Goal: Information Seeking & Learning: Find specific fact

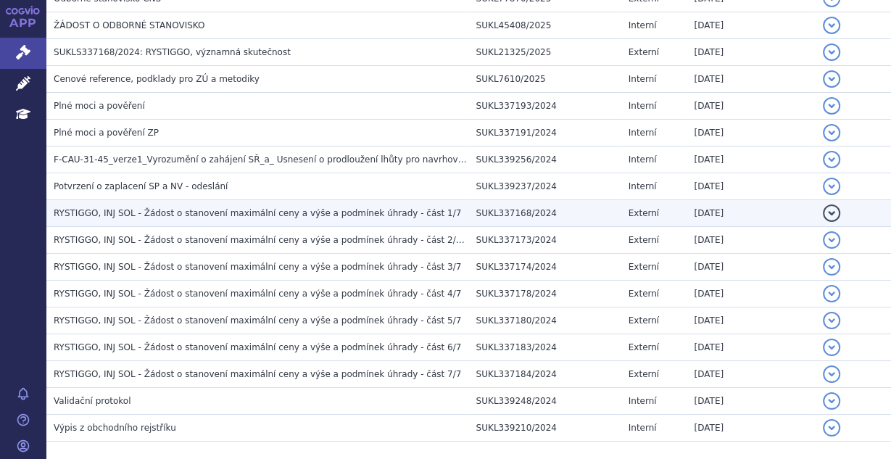
scroll to position [1073, 0]
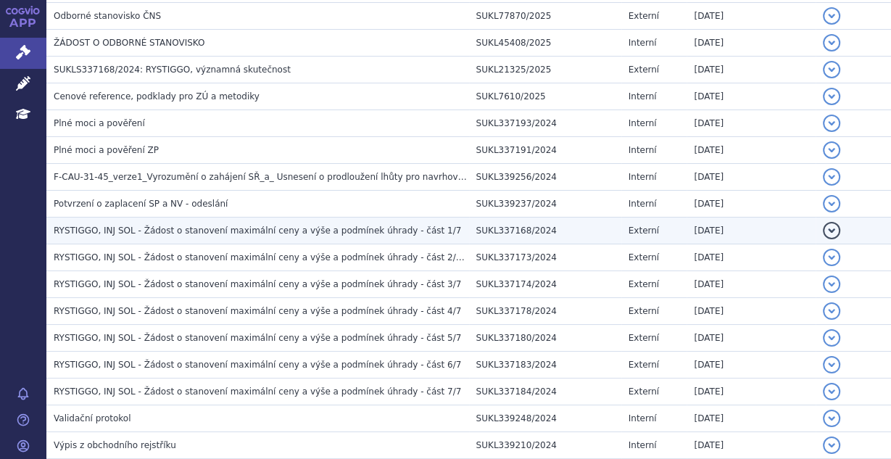
click at [286, 223] on h3 "RYSTIGGO, INJ SOL - Žádost o stanovení maximální ceny a výše a podmínek úhrady …" at bounding box center [261, 230] width 415 height 14
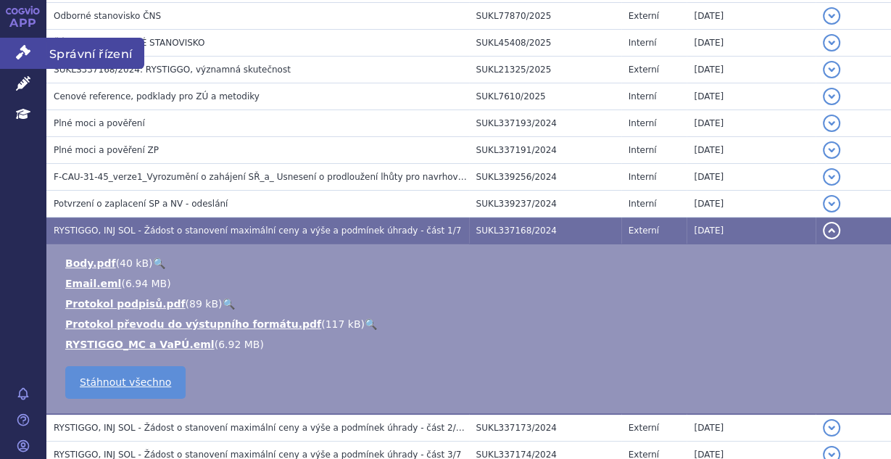
click at [25, 62] on link "Správní řízení" at bounding box center [23, 53] width 46 height 30
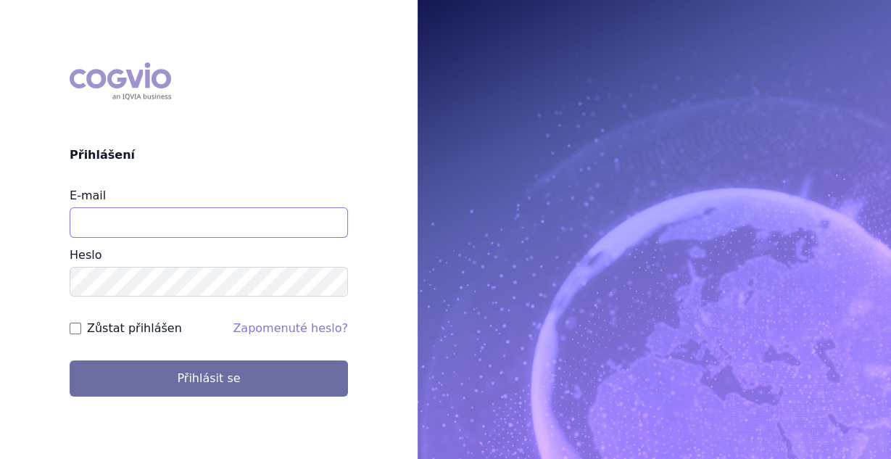
click at [153, 221] on input "E-mail" at bounding box center [209, 222] width 278 height 30
type input "[PERSON_NAME][EMAIL_ADDRESS][PERSON_NAME][DOMAIN_NAME]"
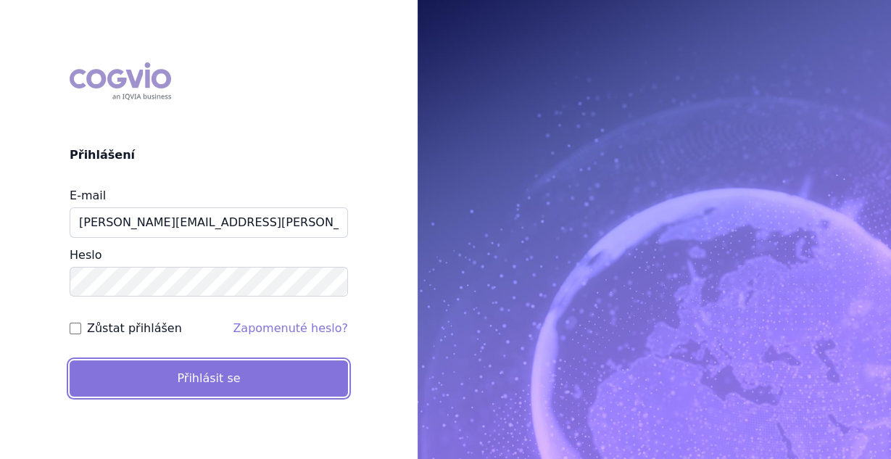
click at [107, 375] on button "Přihlásit se" at bounding box center [209, 378] width 278 height 36
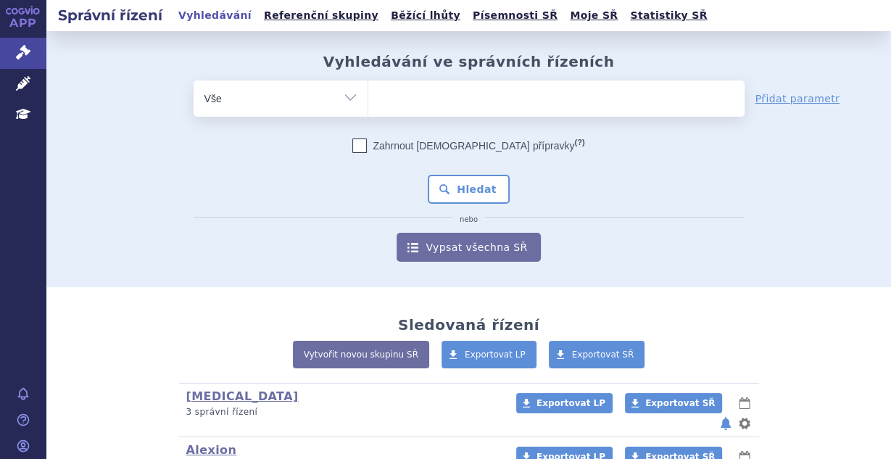
click at [438, 106] on ul at bounding box center [556, 95] width 376 height 30
click at [368, 106] on select at bounding box center [367, 98] width 1 height 36
click at [436, 105] on ul at bounding box center [556, 95] width 376 height 30
click at [368, 105] on select at bounding box center [367, 98] width 1 height 36
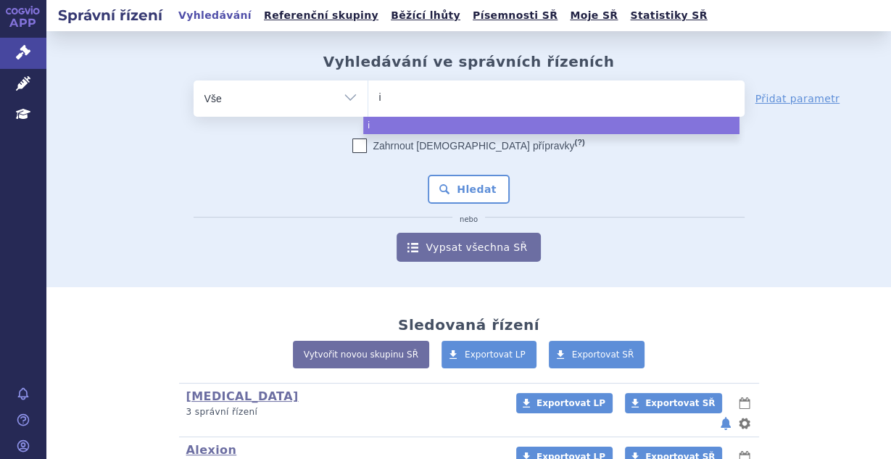
type input "ib"
type input "ibr"
type input "ibru"
type input "ibruti"
type input "ibrutini"
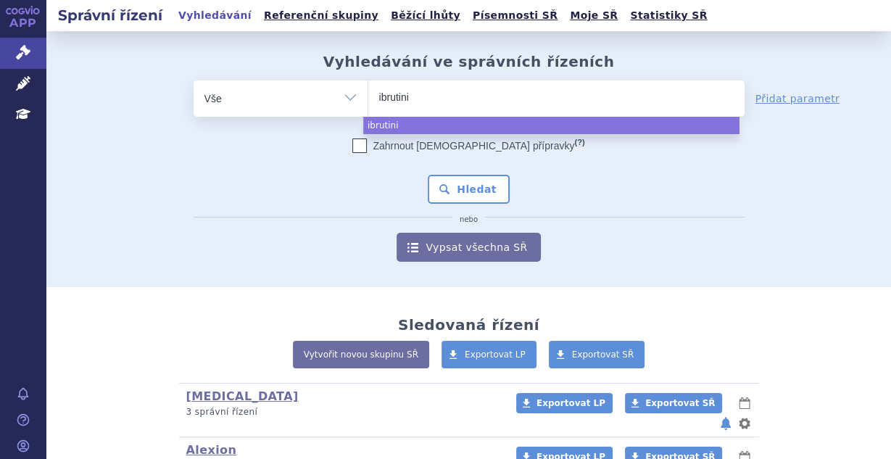
type input "ibrutinib"
select select "ibrutinib"
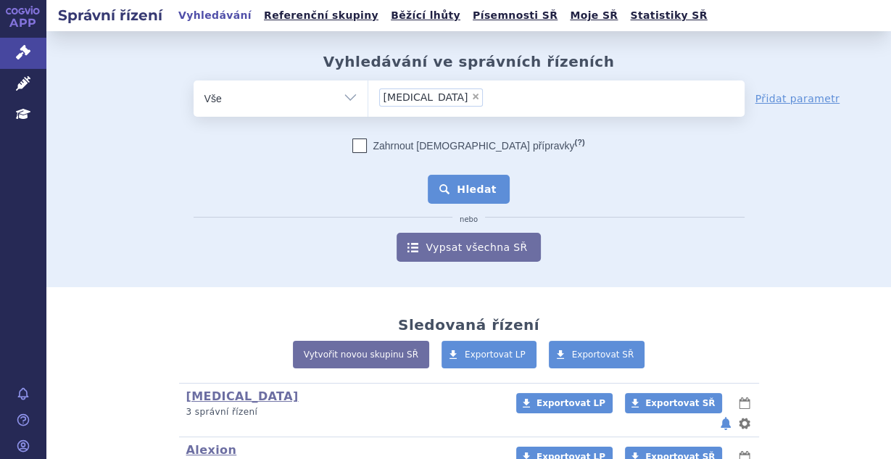
click at [457, 183] on button "Hledat" at bounding box center [469, 189] width 82 height 29
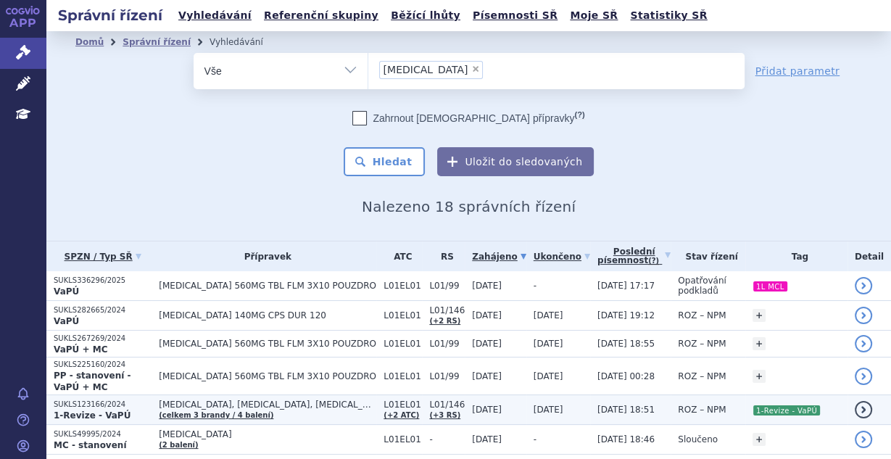
click at [533, 404] on span "12.12.2024" at bounding box center [548, 409] width 30 height 10
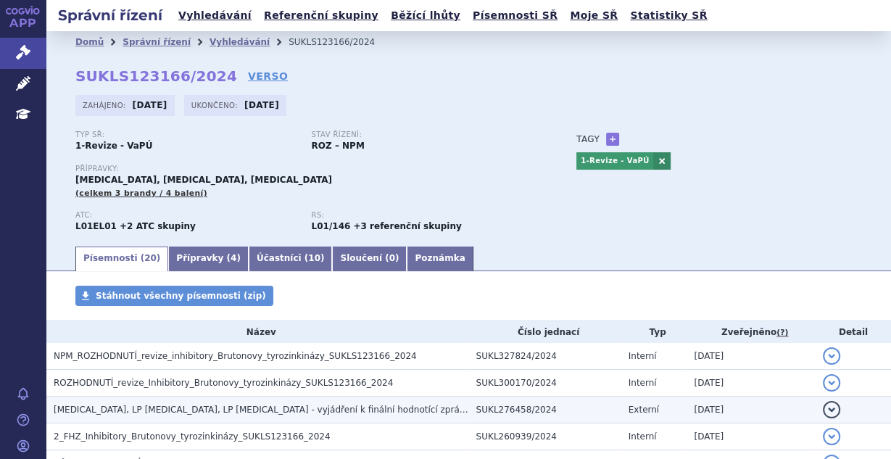
click at [512, 406] on td "SUKL276458/2024" at bounding box center [545, 409] width 152 height 27
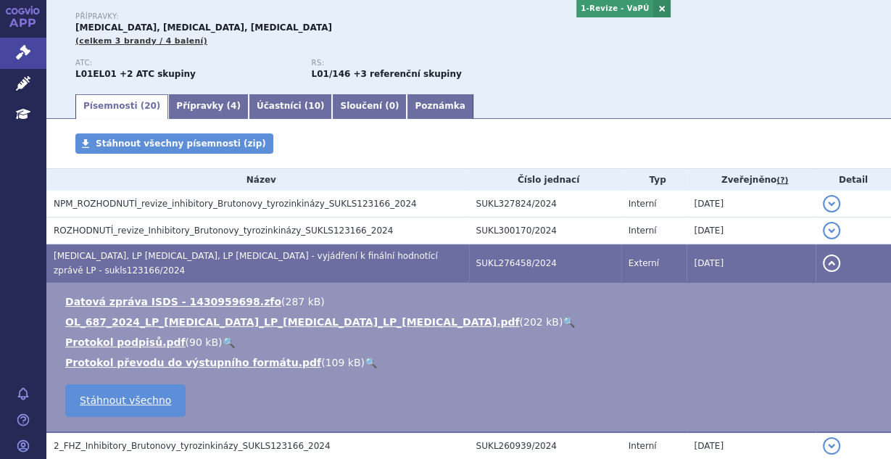
scroll to position [154, 0]
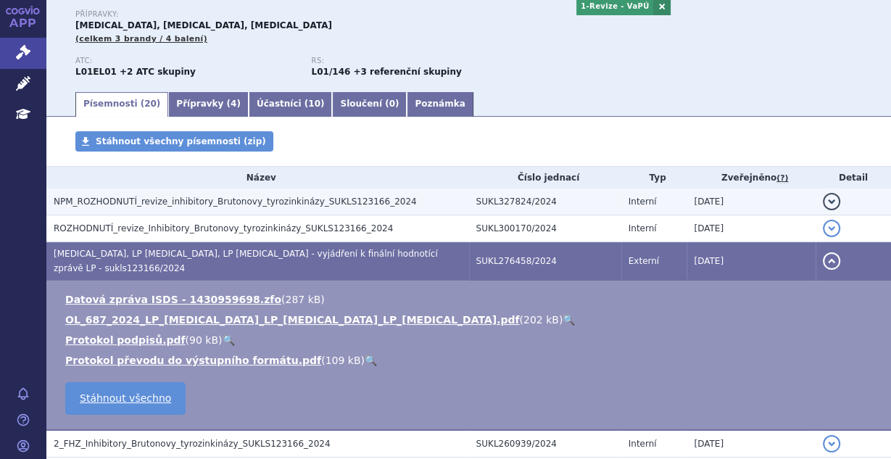
click at [370, 211] on td "NPM_ROZHODNUTÍ_revize_inhibitory_Brutonovy_tyrozinkinázy_SUKLS123166_2024" at bounding box center [257, 201] width 422 height 27
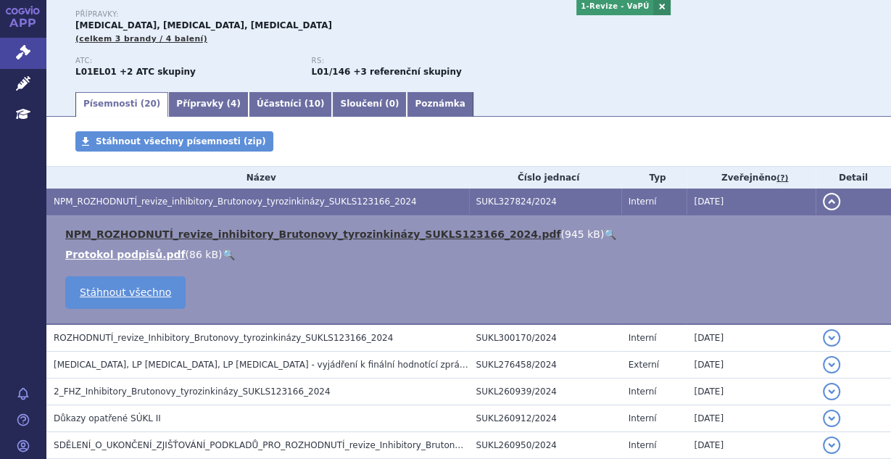
click at [333, 233] on link "NPM_ROZHODNUTÍ_revize_inhibitory_Brutonovy_tyrozinkinázy_SUKLS123166_2024.pdf" at bounding box center [312, 234] width 495 height 12
